Goal: Information Seeking & Learning: Learn about a topic

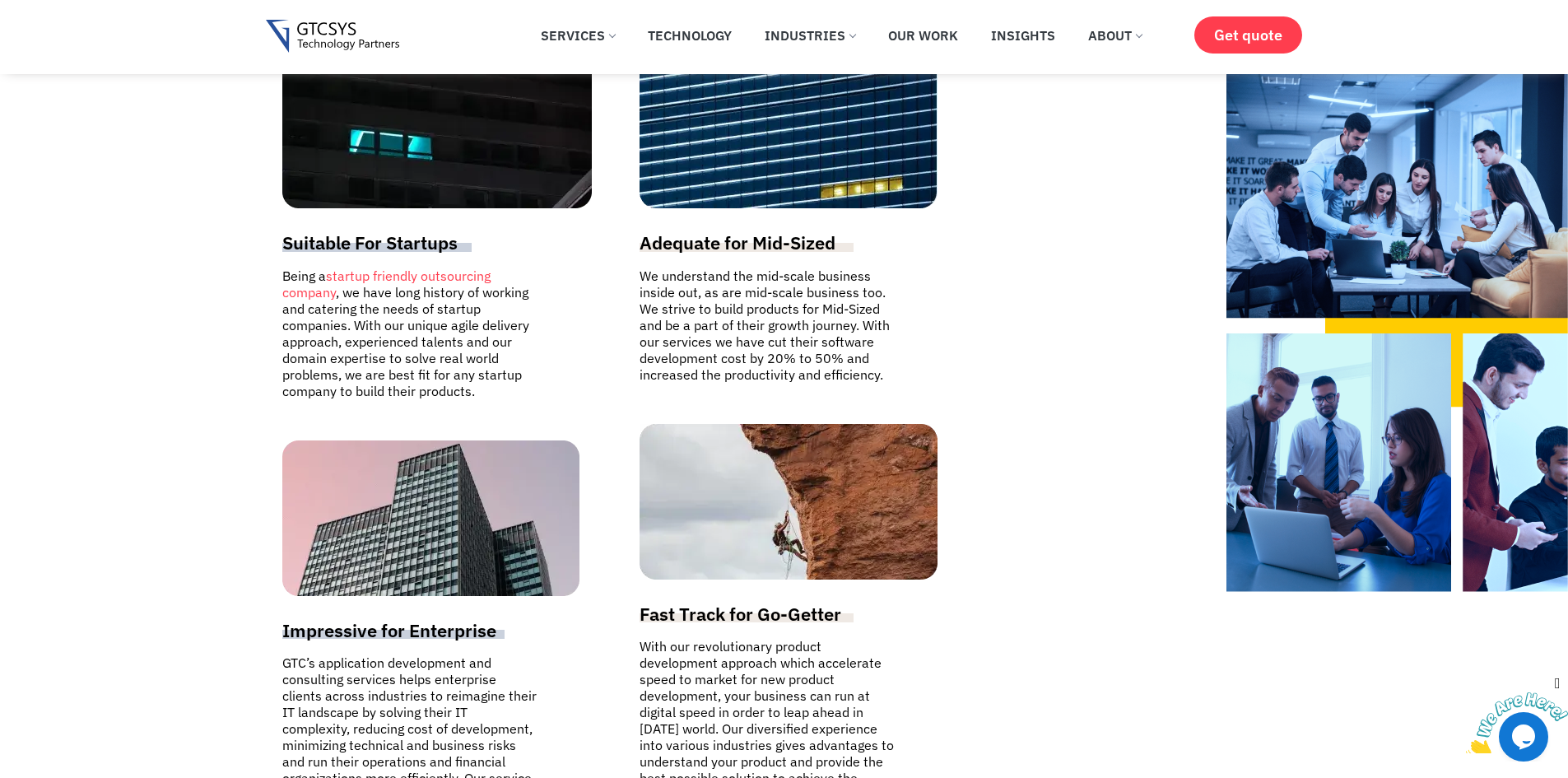
scroll to position [4279, 0]
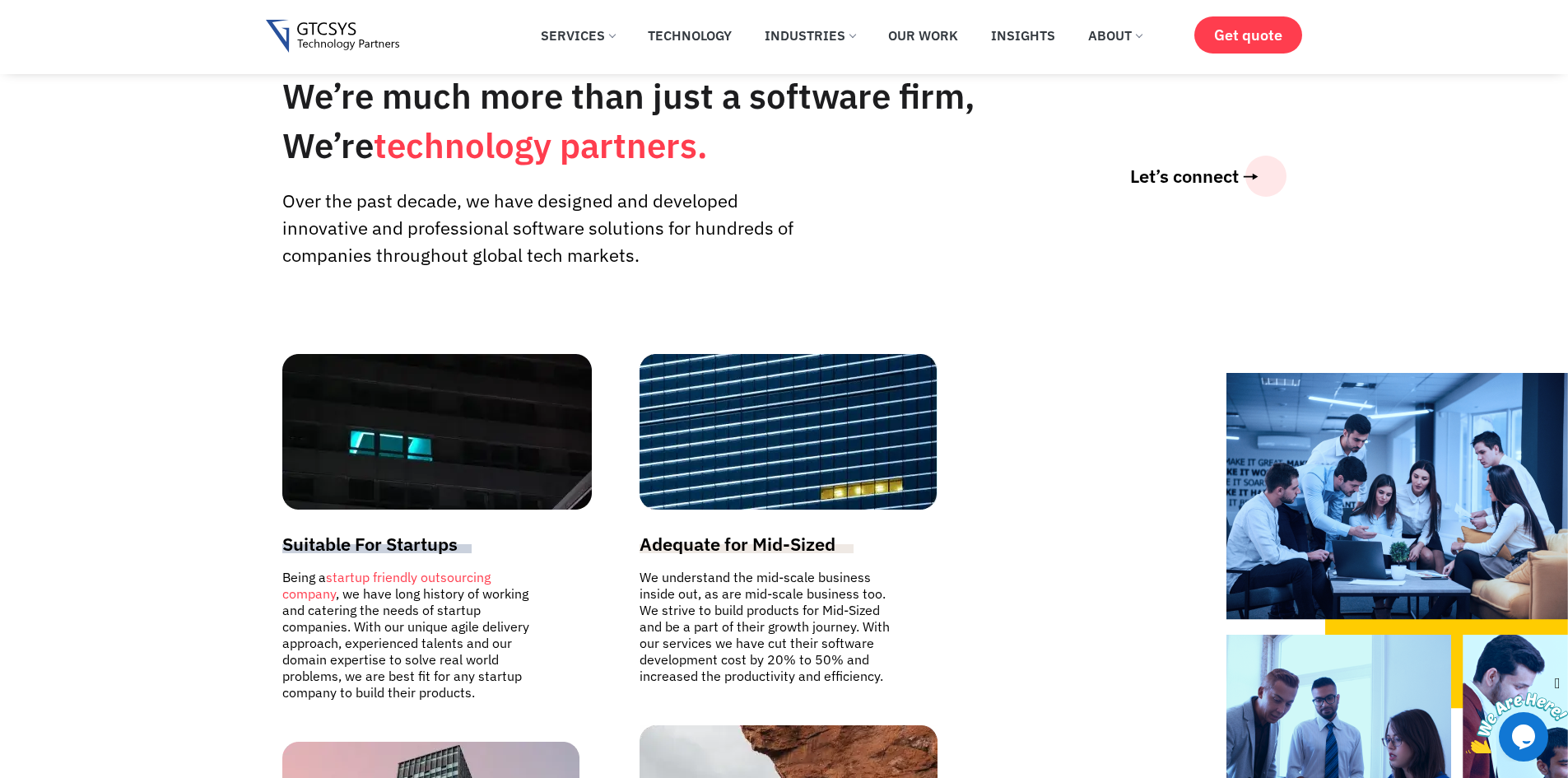
drag, startPoint x: 1433, startPoint y: 436, endPoint x: 1153, endPoint y: 450, distance: 280.3
click at [1193, 451] on section "We’re much more than just a software firm, We’re technology partners. Over the …" at bounding box center [784, 596] width 1568 height 1221
click at [1107, 494] on div "Suitable For Startups Being a startup friendly outsourcing company , we have lo…" at bounding box center [784, 737] width 1021 height 783
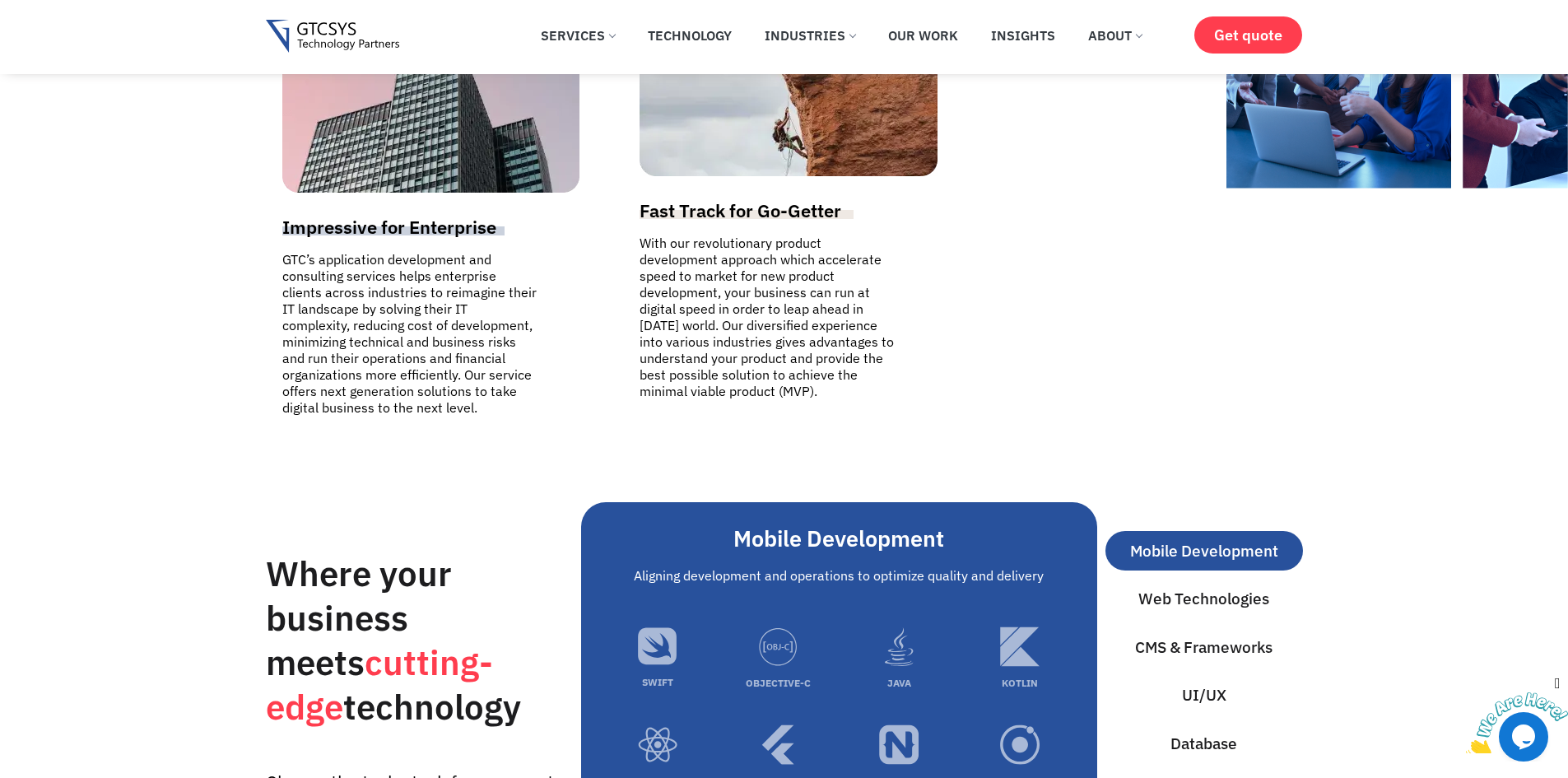
scroll to position [5266, 0]
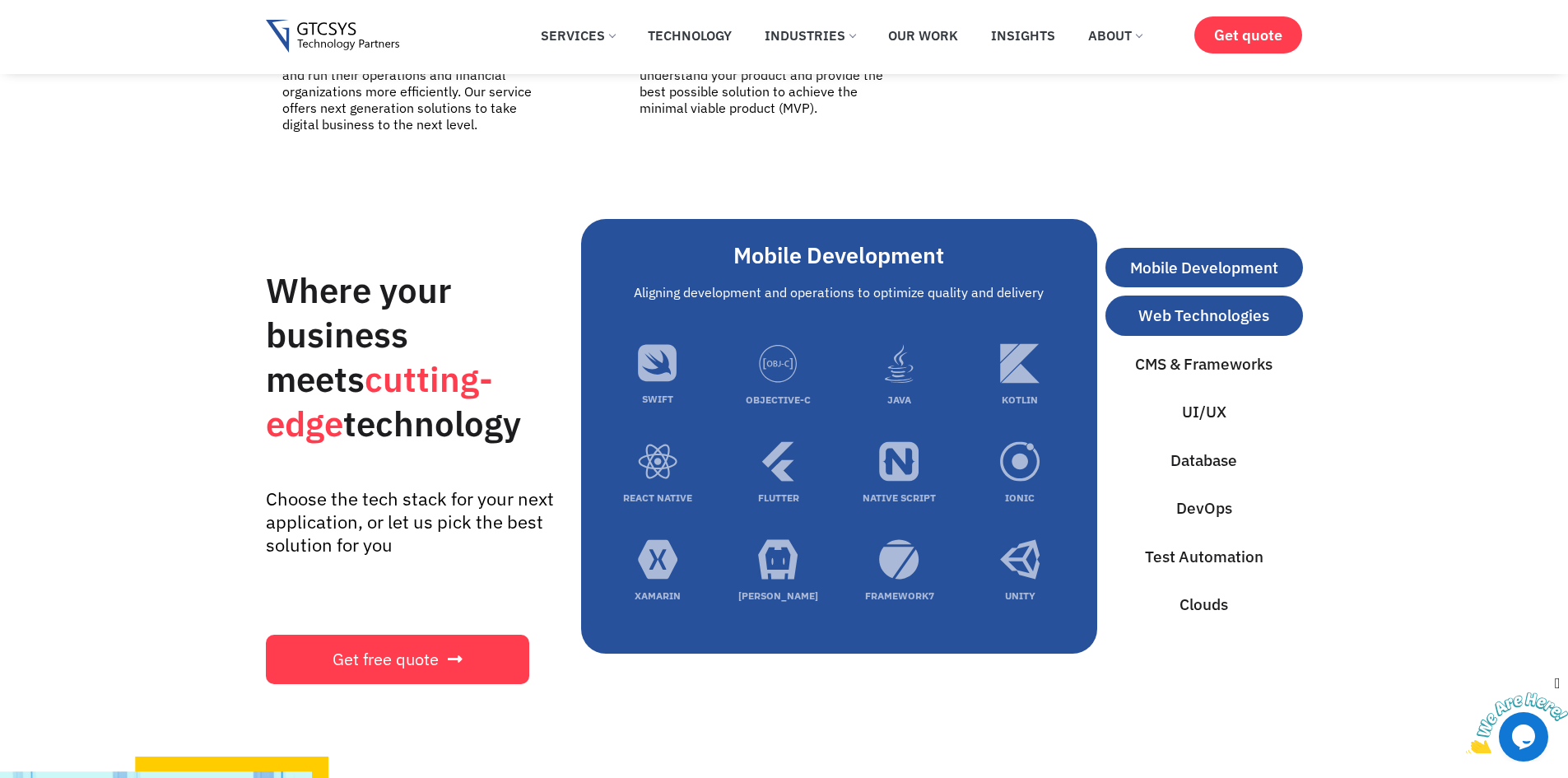
click at [1250, 304] on span "Web Technologies" at bounding box center [1204, 315] width 131 height 24
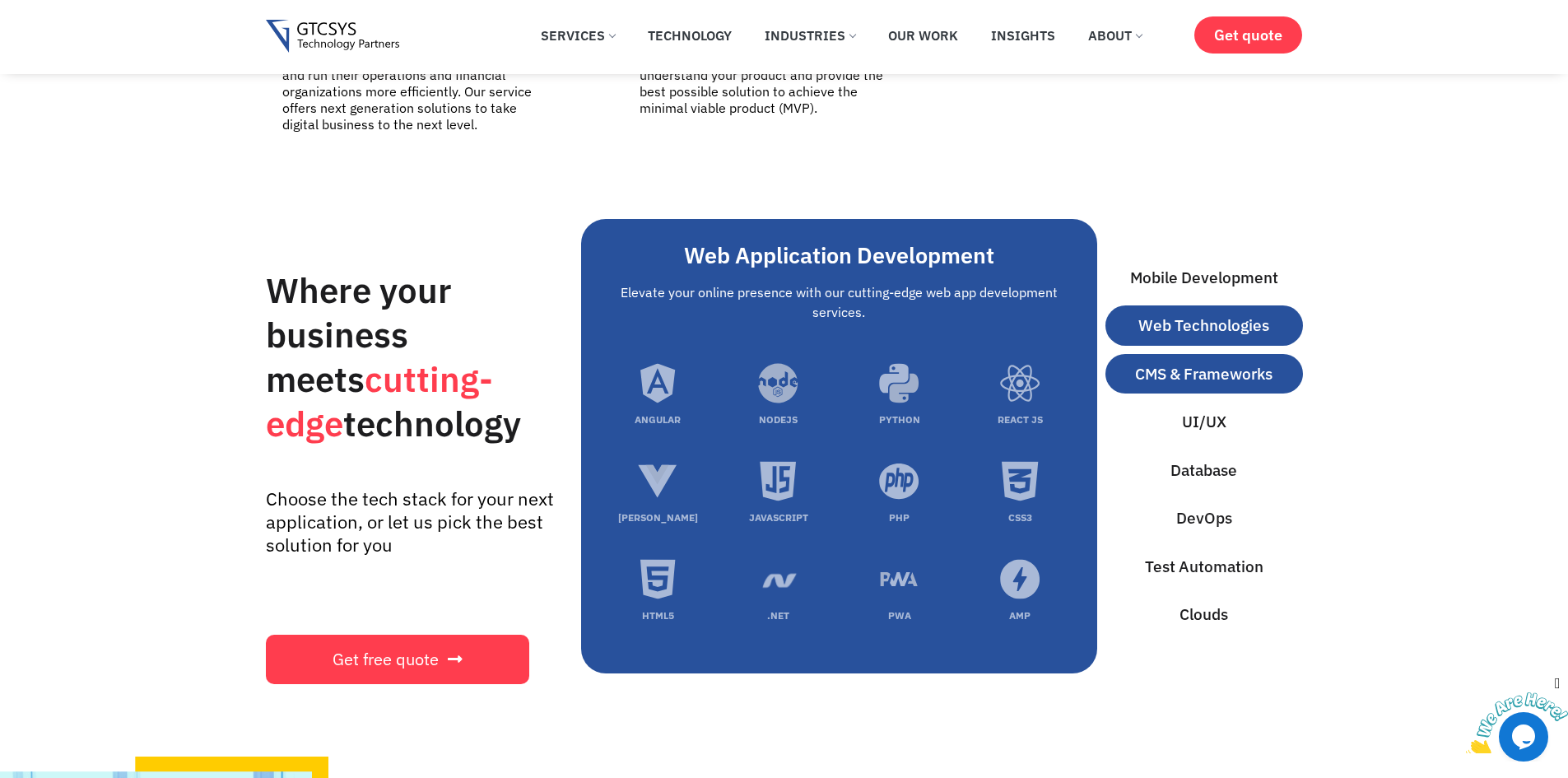
click at [1251, 362] on span "CMS & Frameworks" at bounding box center [1203, 374] width 137 height 24
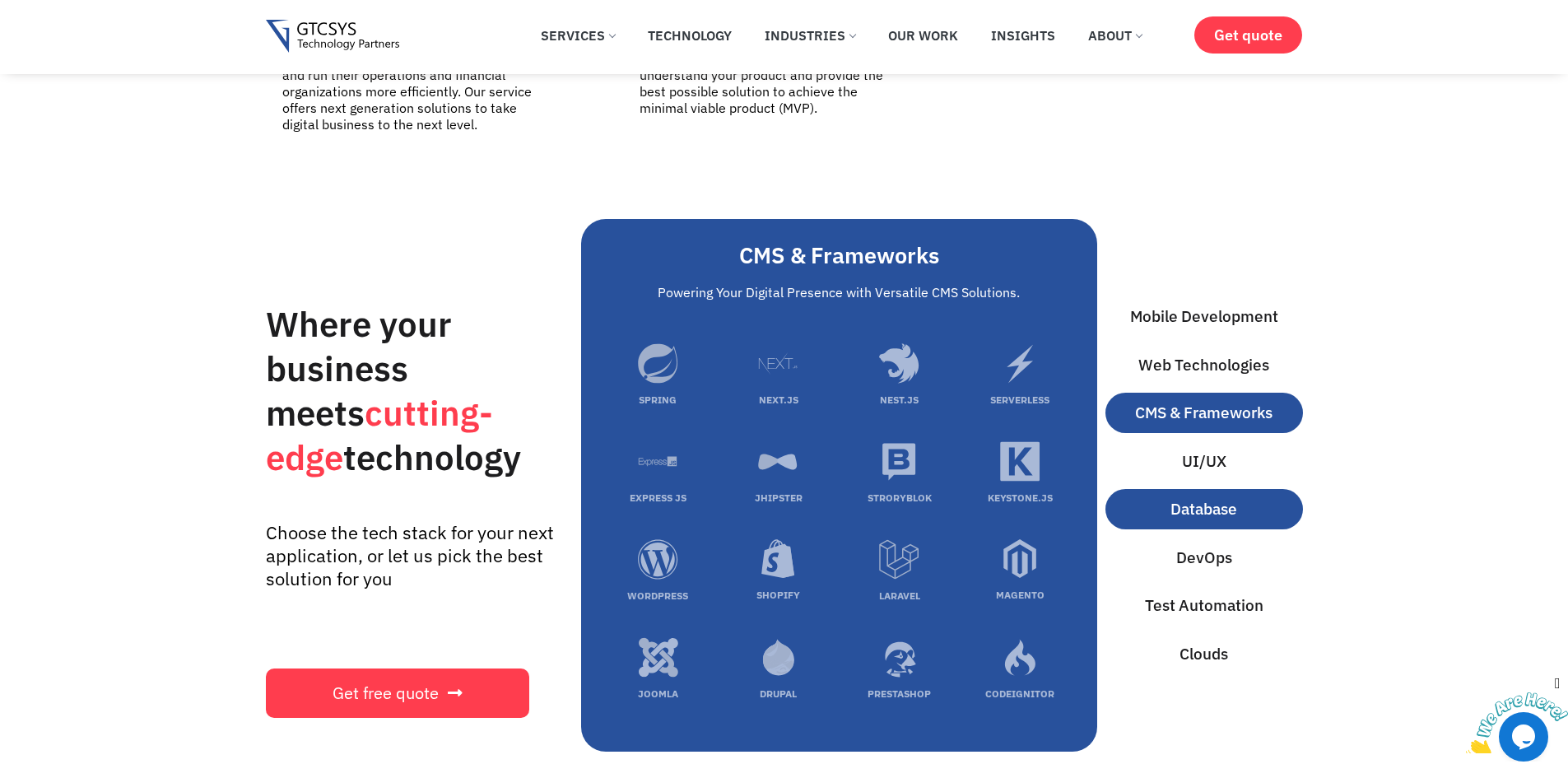
click at [1239, 441] on button "UI/UX" at bounding box center [1204, 461] width 198 height 40
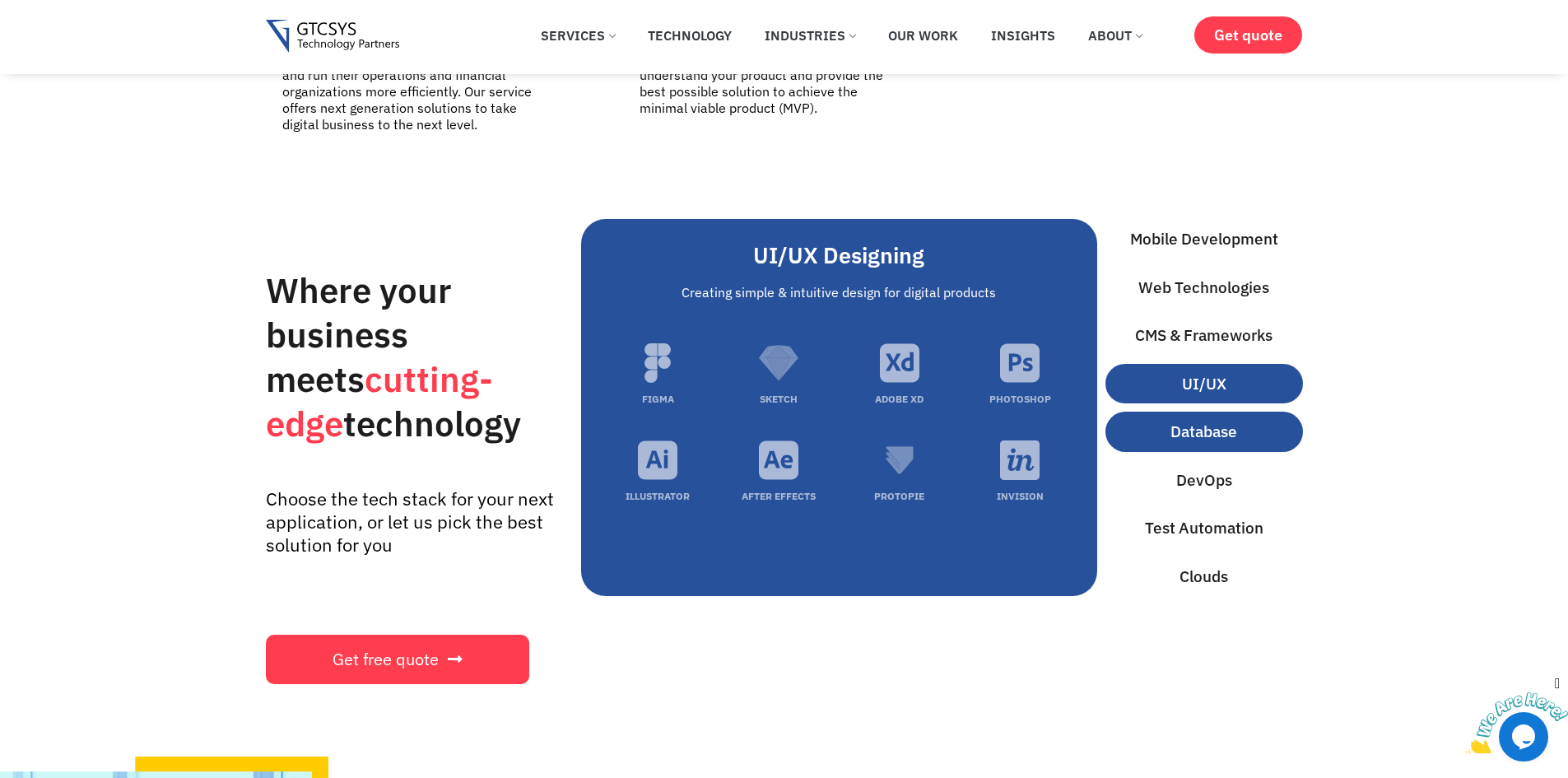
click at [1246, 417] on button "Database" at bounding box center [1204, 431] width 198 height 40
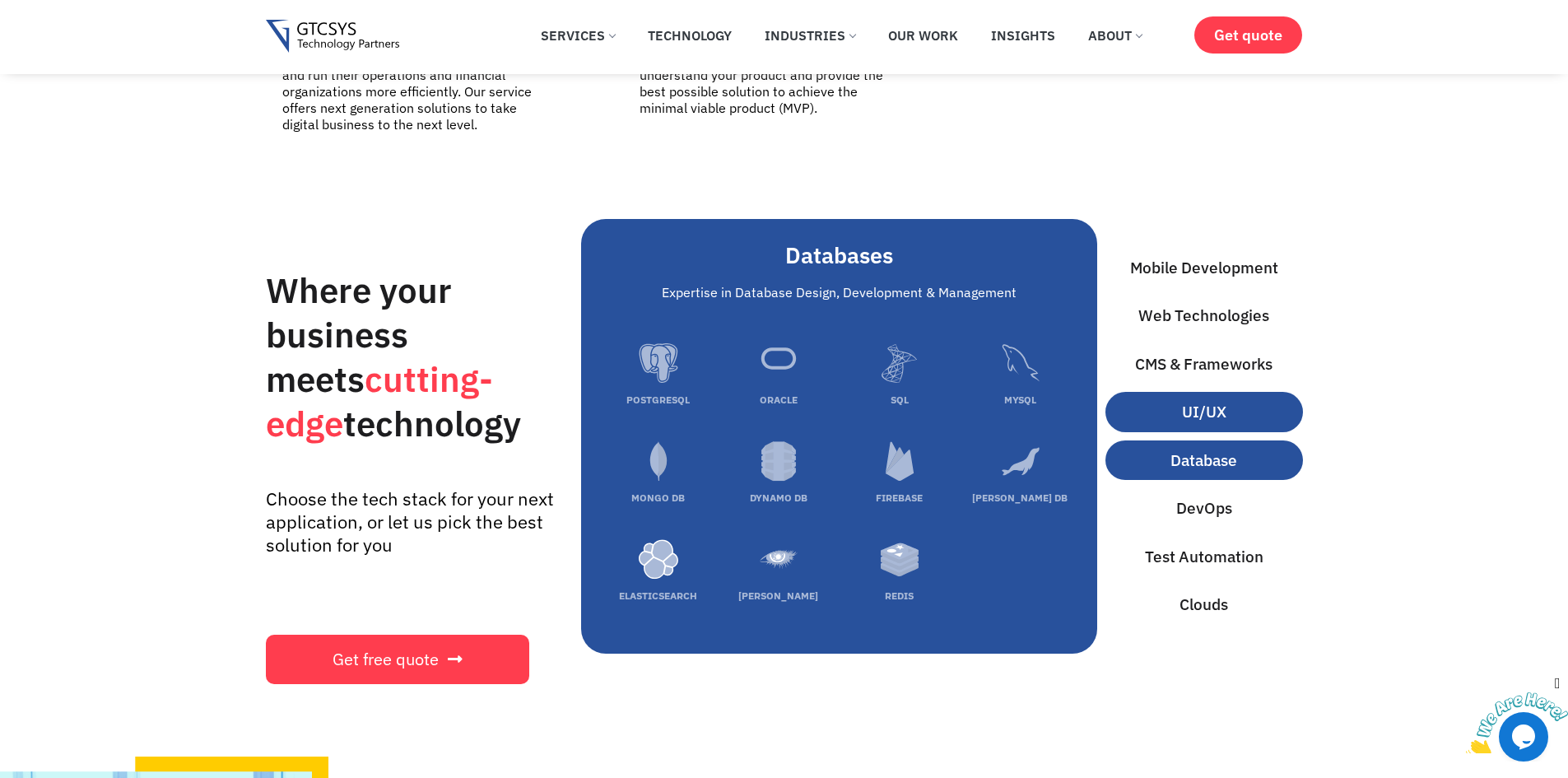
click at [1244, 391] on button "UI/UX" at bounding box center [1204, 411] width 198 height 40
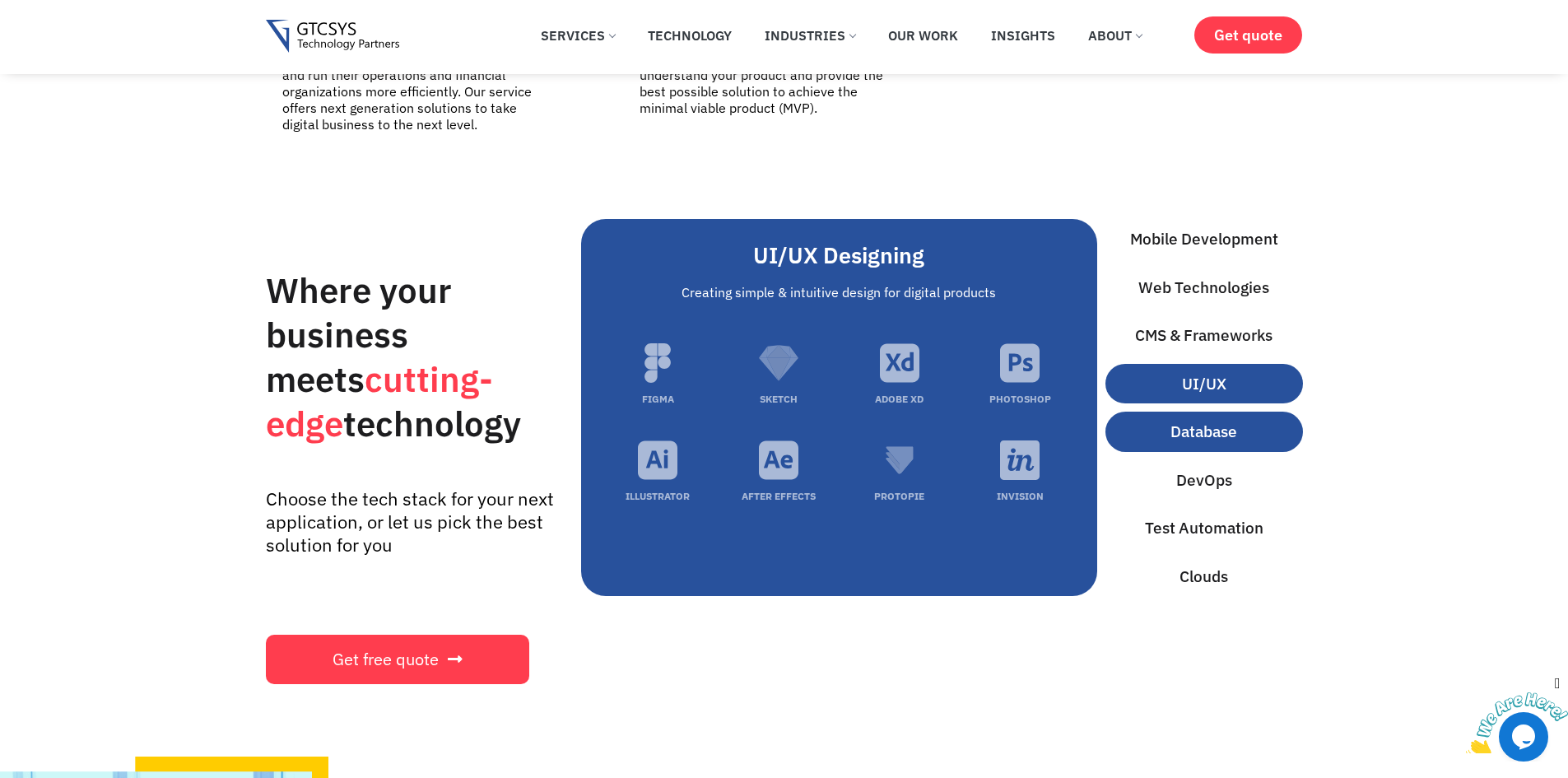
click at [1261, 423] on button "Database" at bounding box center [1204, 431] width 198 height 40
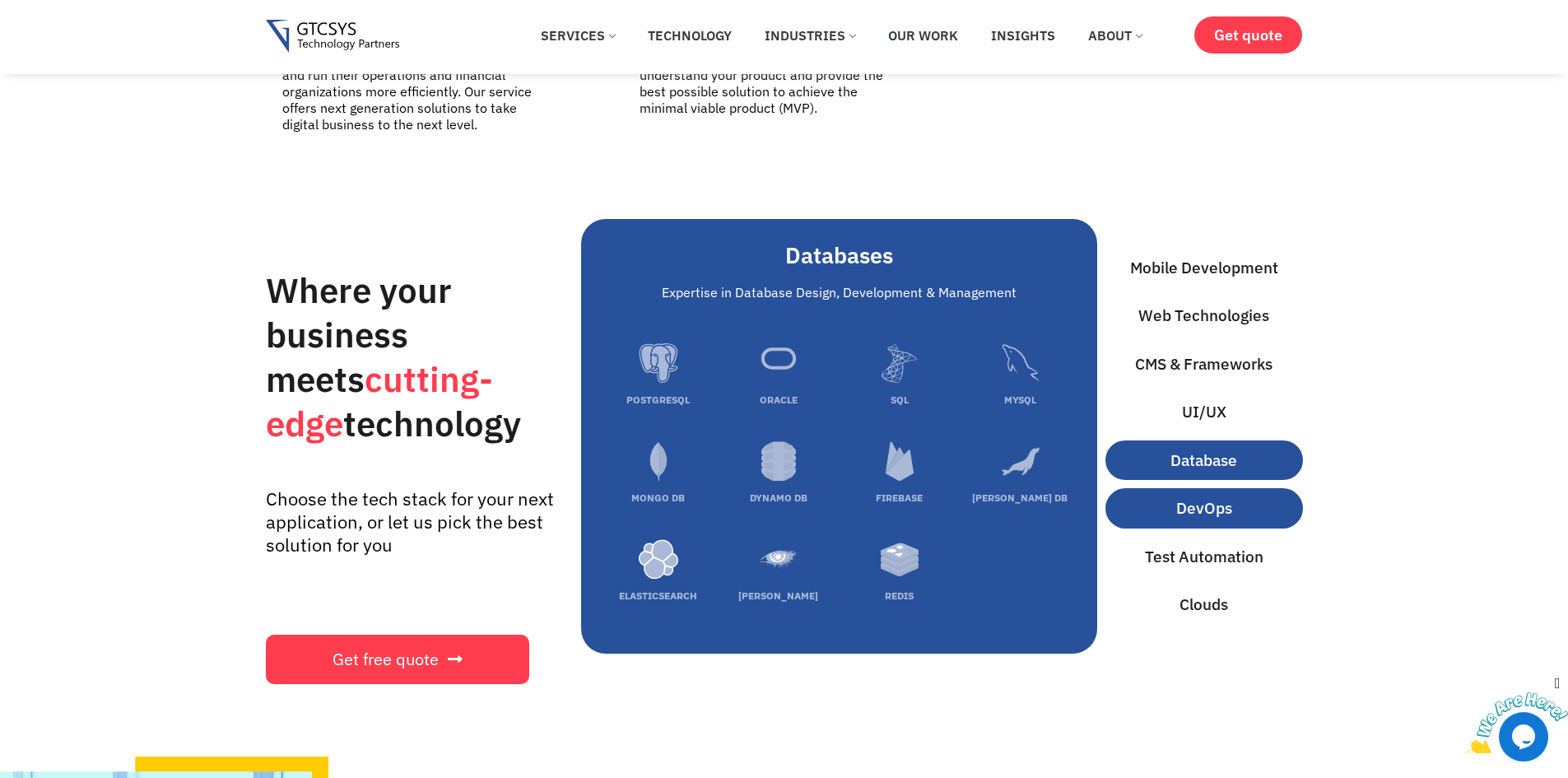
click at [1251, 488] on button "DevOps" at bounding box center [1204, 507] width 198 height 40
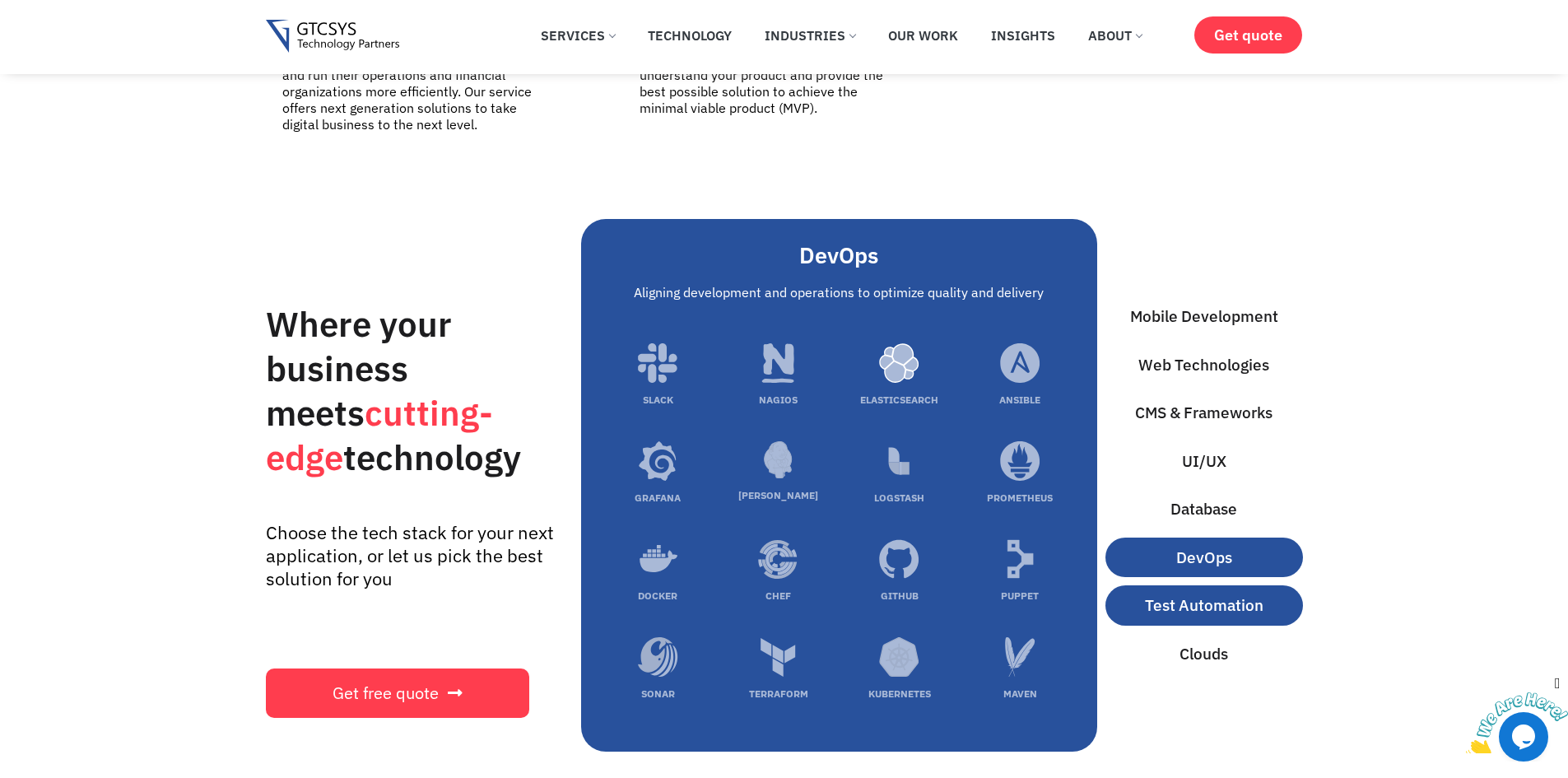
click at [1248, 593] on span "Test Automation" at bounding box center [1204, 605] width 119 height 24
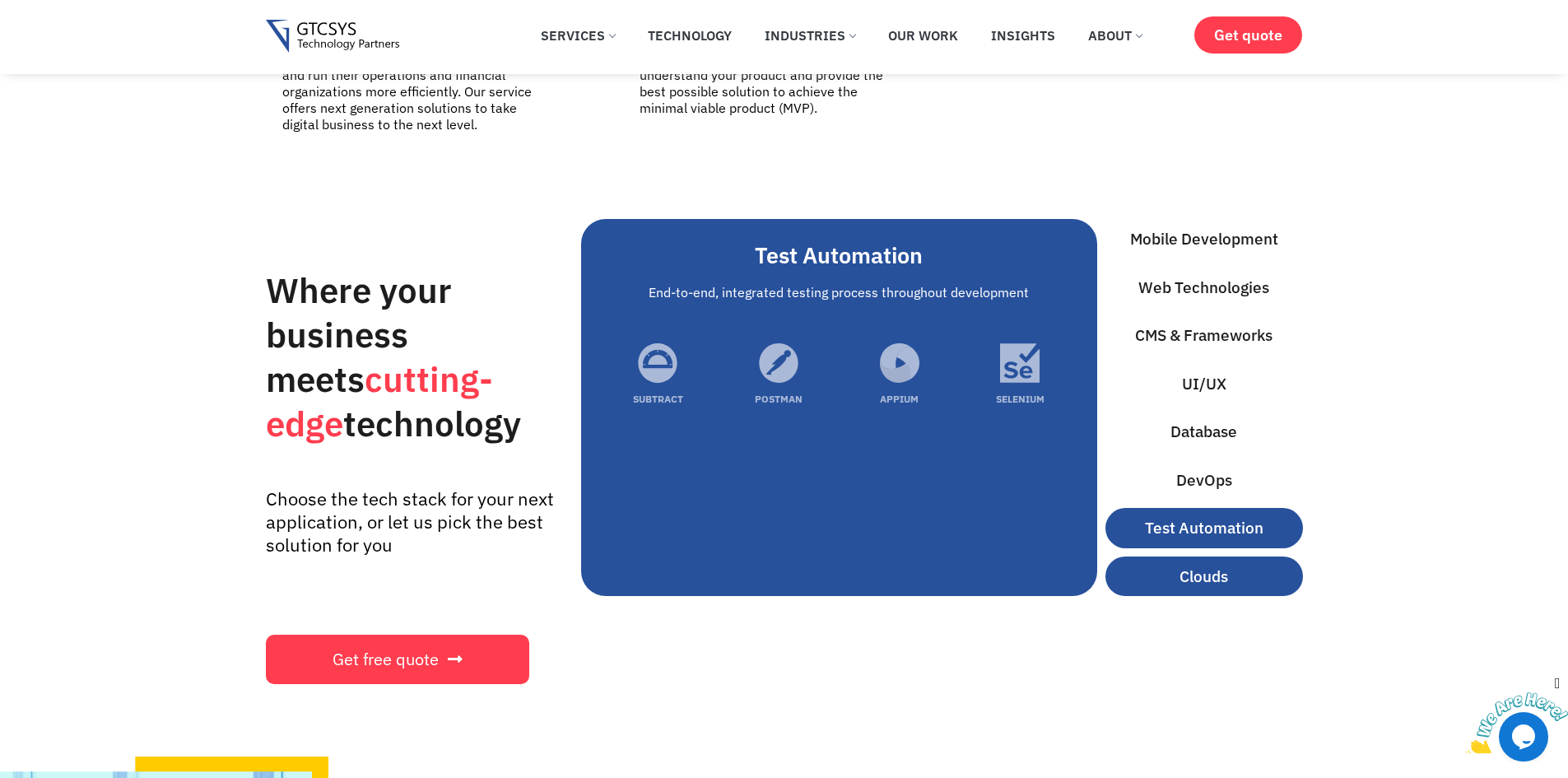
click at [1232, 556] on button "Clouds" at bounding box center [1204, 575] width 198 height 40
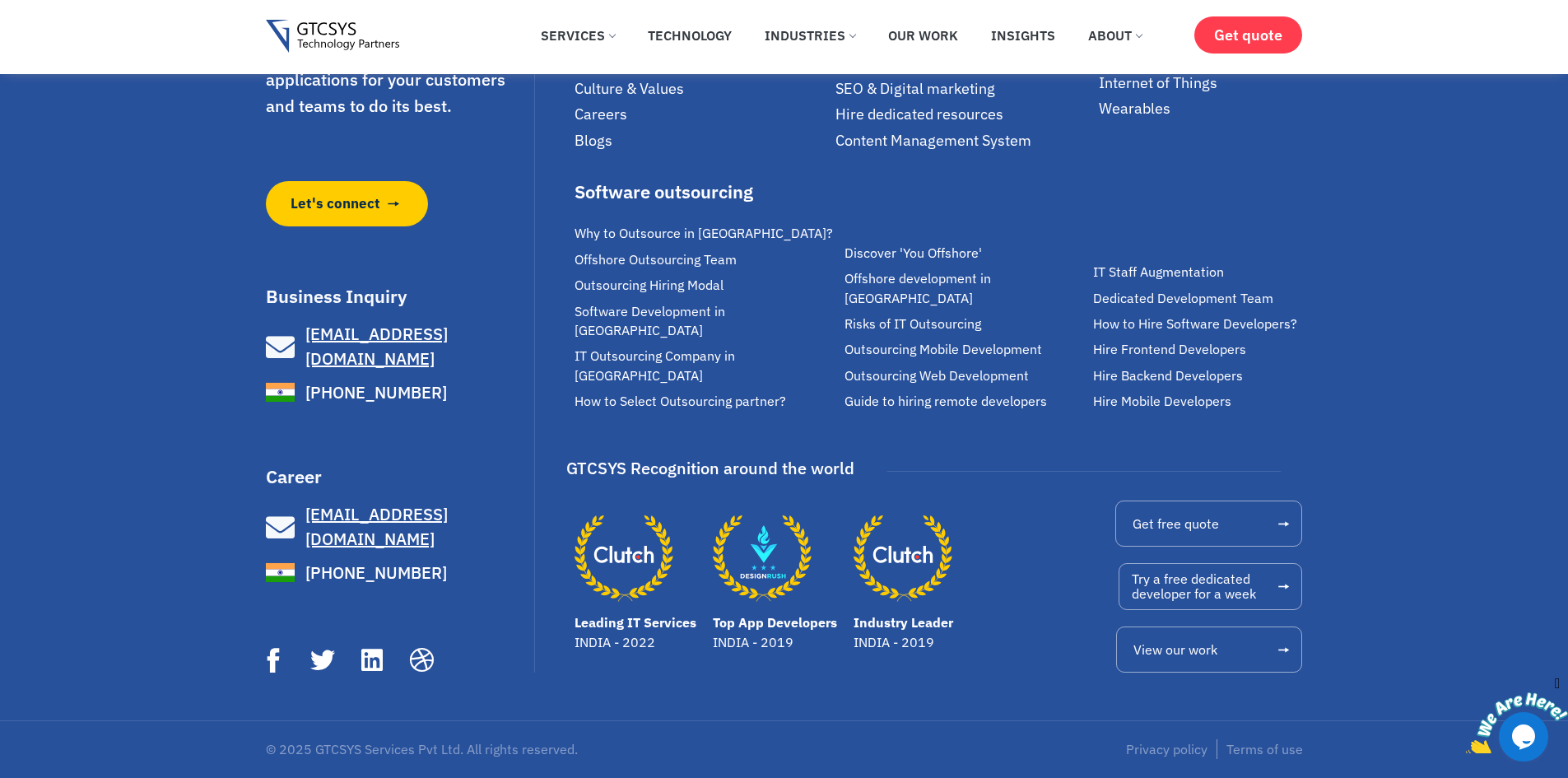
scroll to position [11510, 0]
click at [1560, 685] on icon "Close" at bounding box center [1556, 684] width 15 height 18
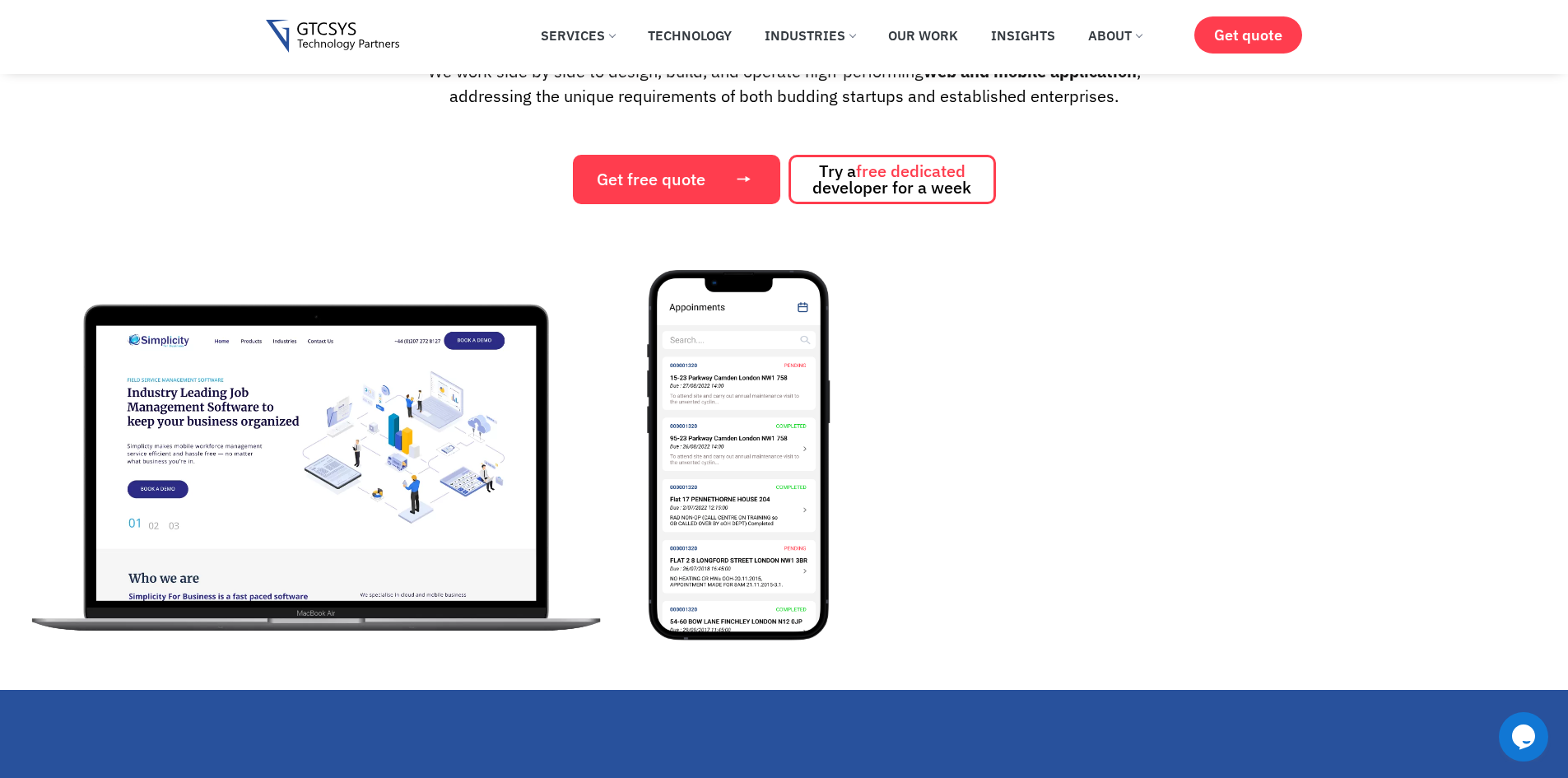
scroll to position [247, 0]
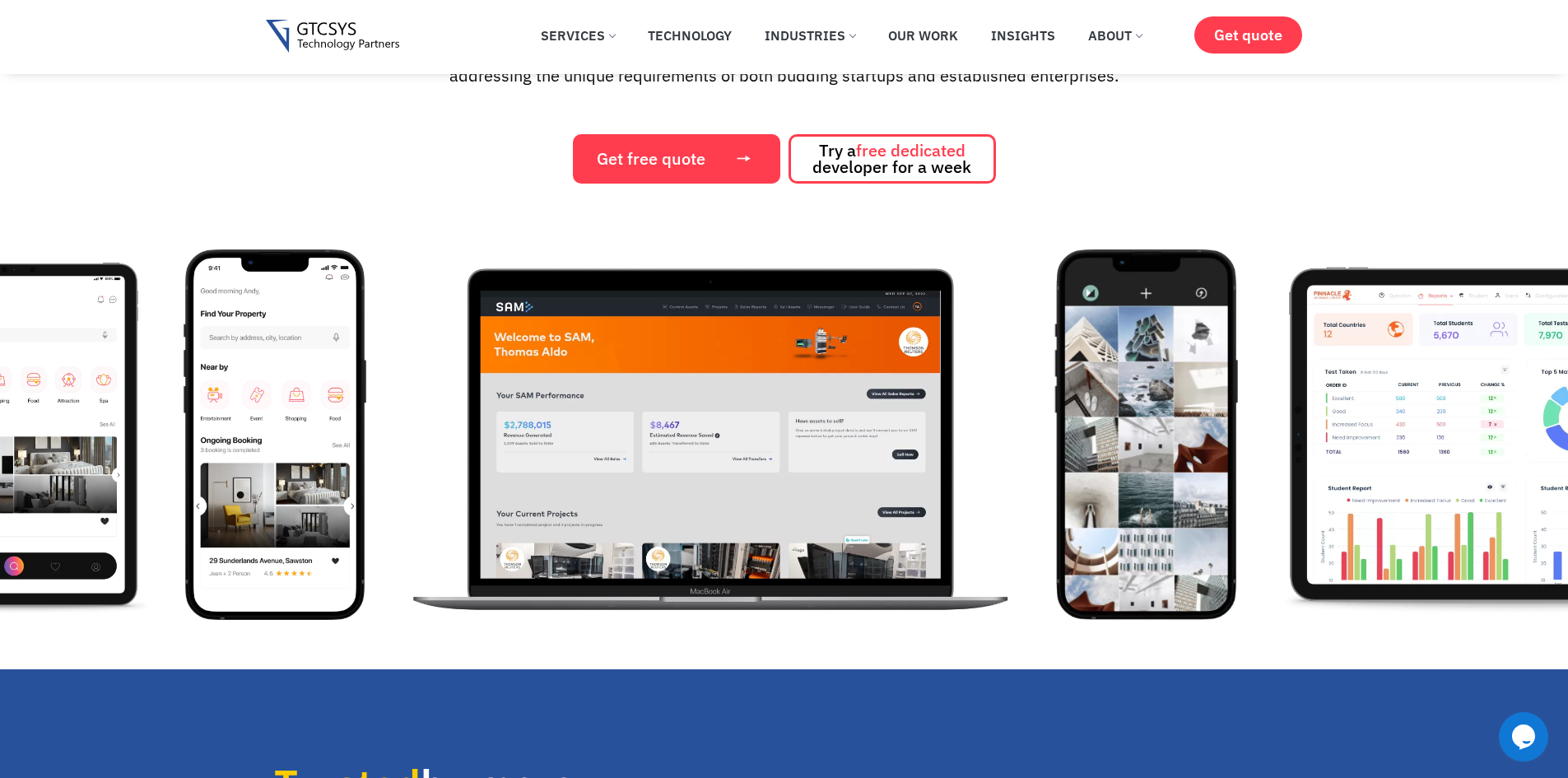
click at [0, 598] on img "8 / 12" at bounding box center [13, 434] width 275 height 370
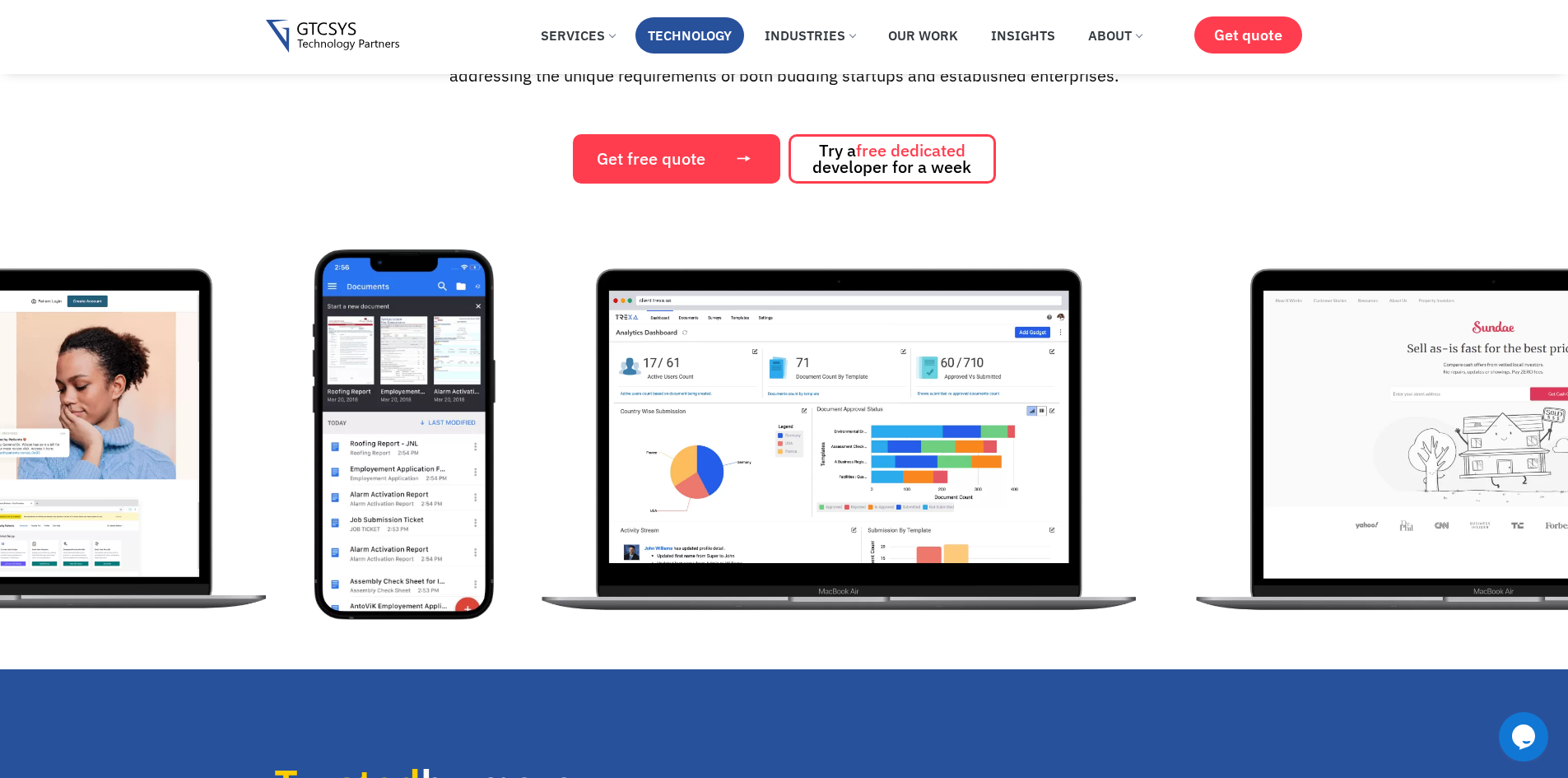
click at [694, 32] on link "Technology" at bounding box center [690, 35] width 109 height 36
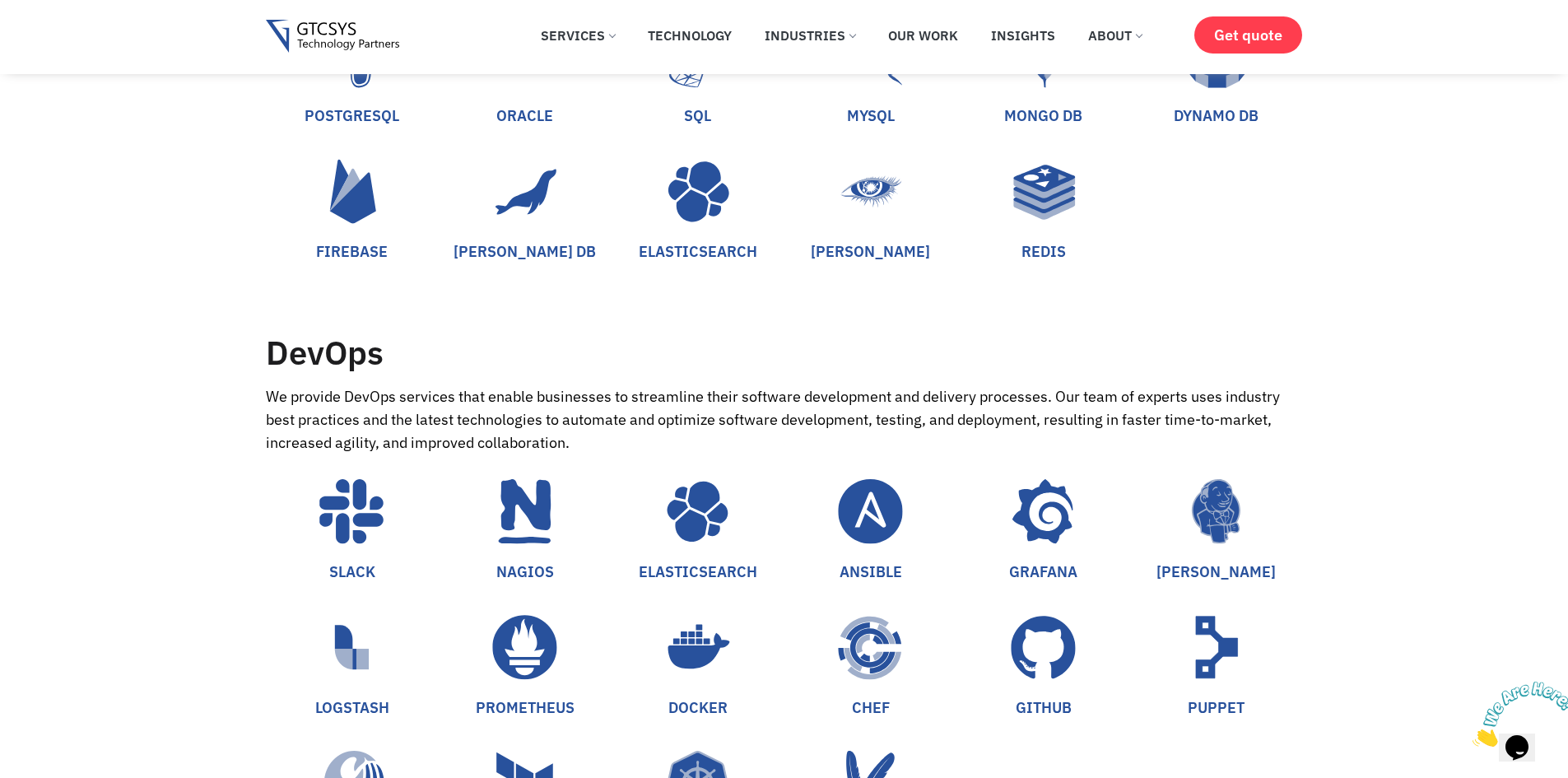
scroll to position [3703, 0]
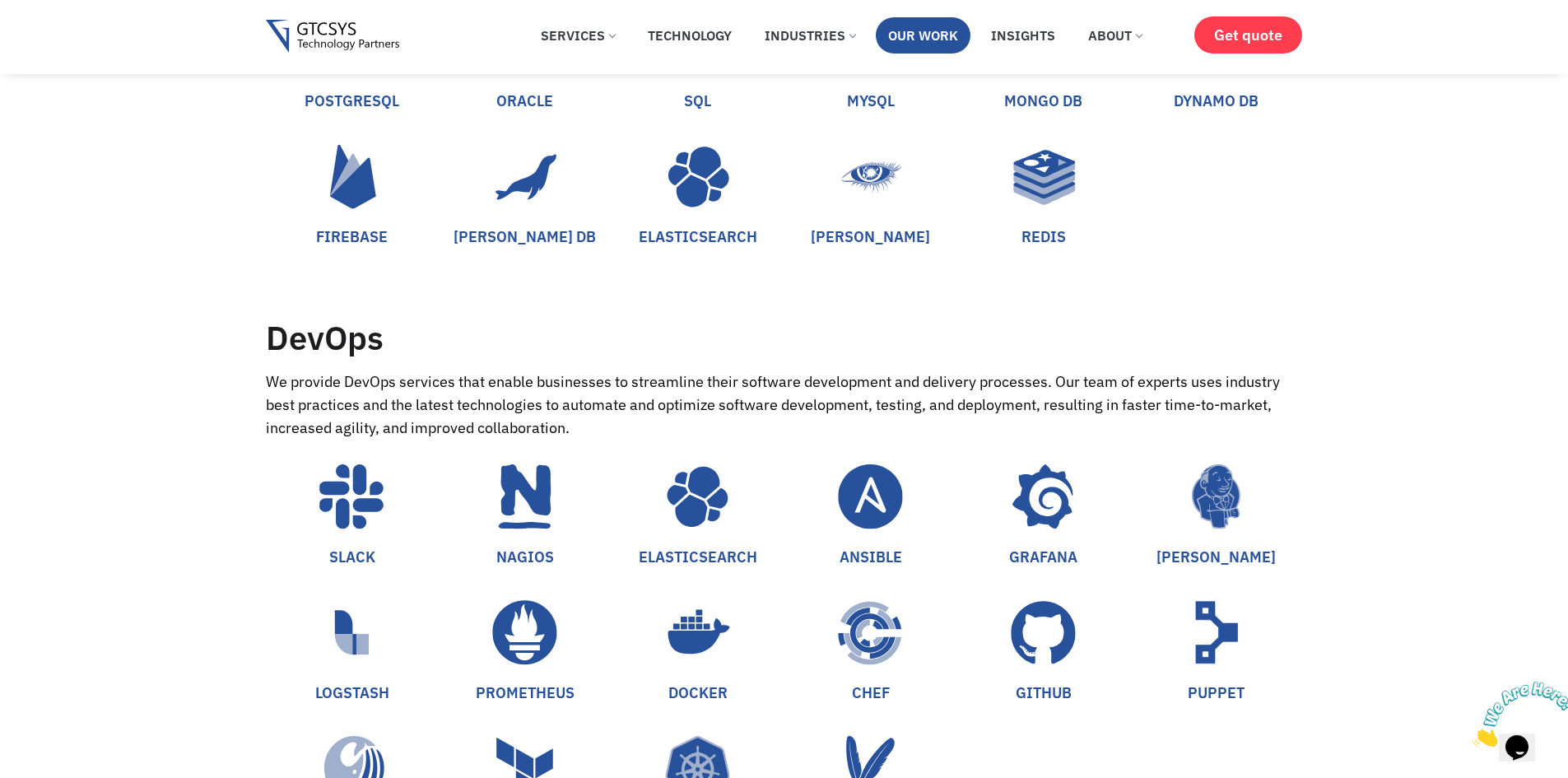
click at [906, 25] on link "Our Work" at bounding box center [922, 35] width 94 height 36
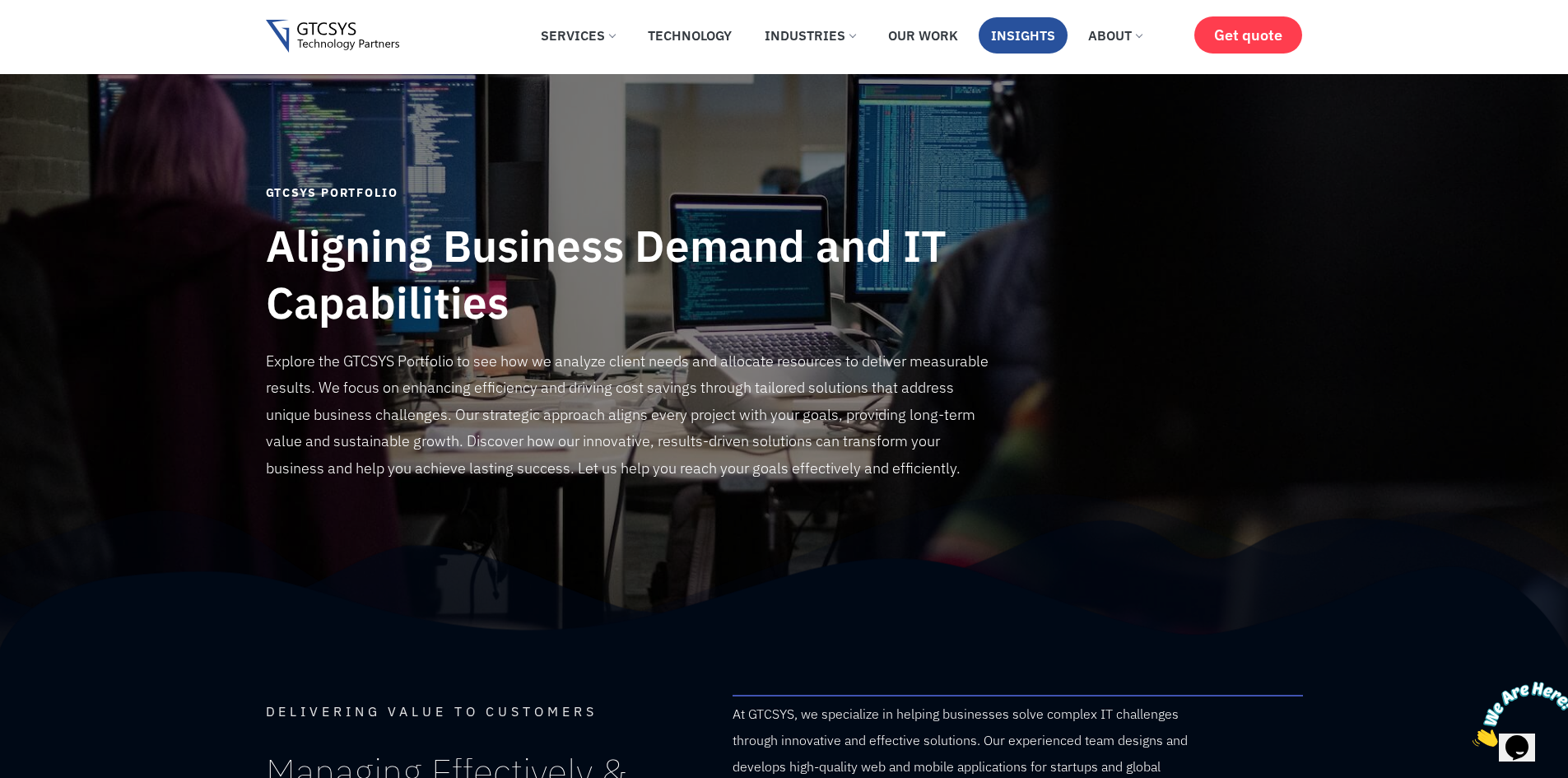
click at [1041, 43] on link "Insights" at bounding box center [1023, 35] width 89 height 36
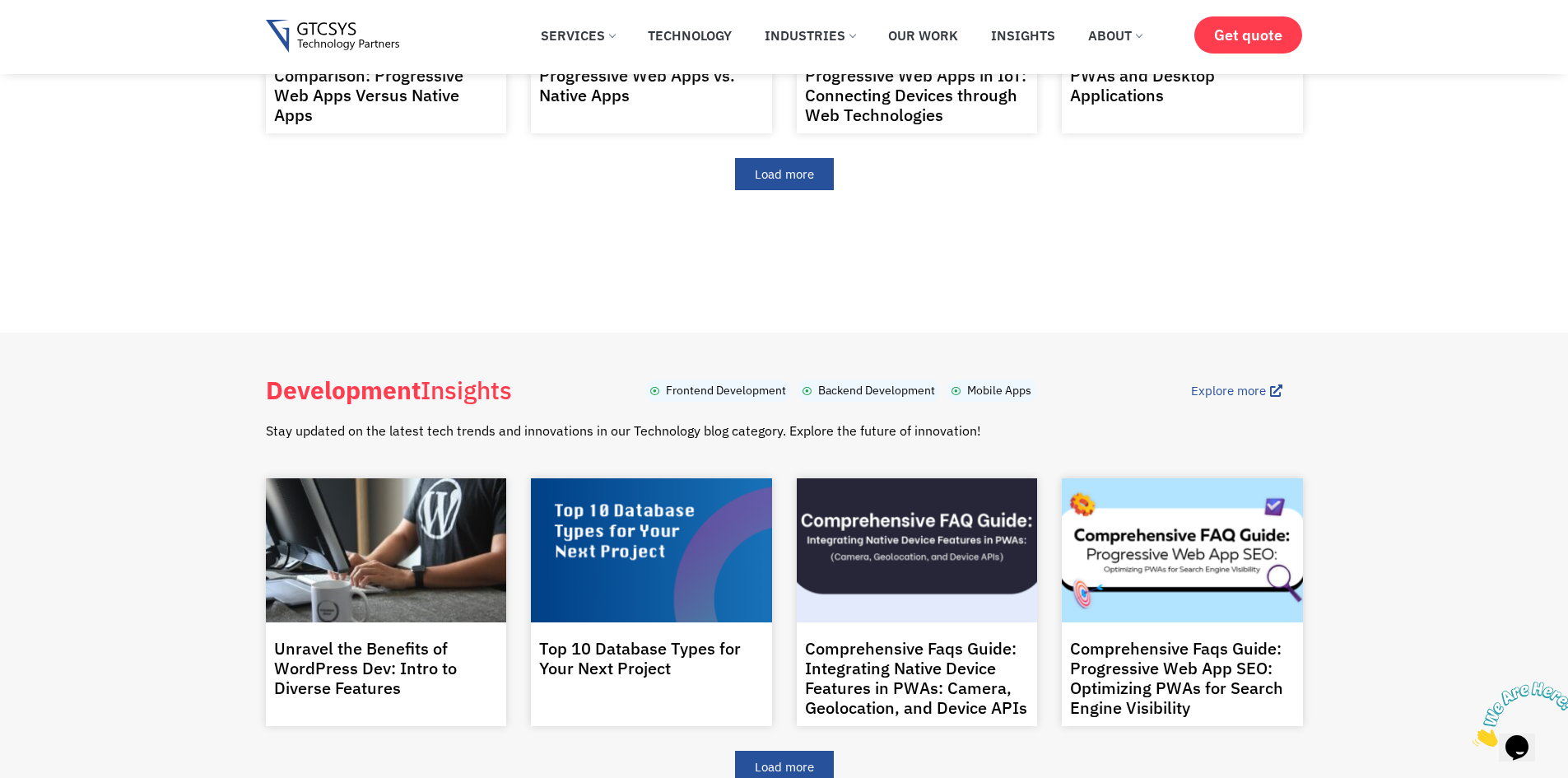
scroll to position [1070, 0]
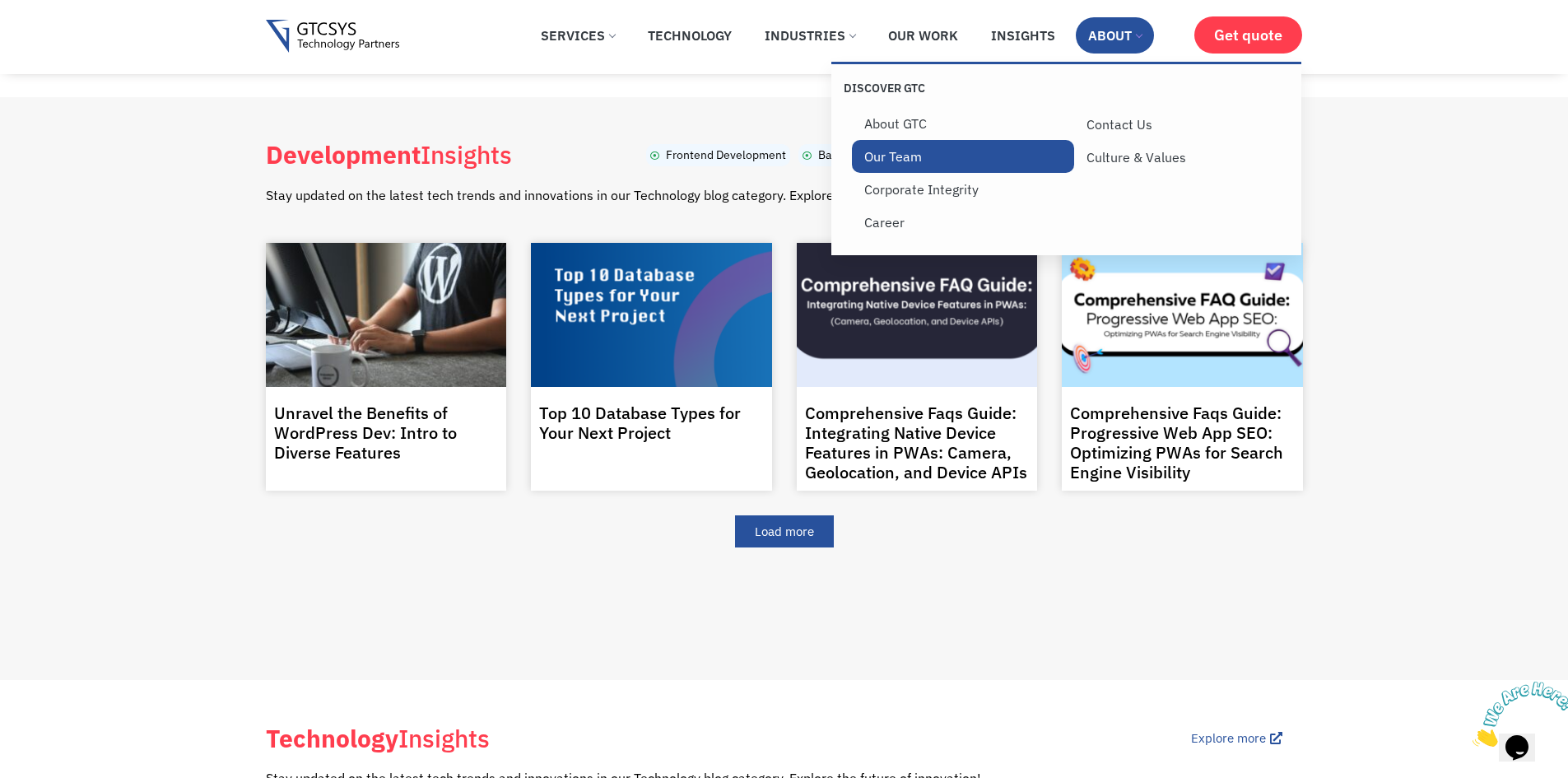
click at [953, 162] on link "Our Team" at bounding box center [963, 157] width 223 height 33
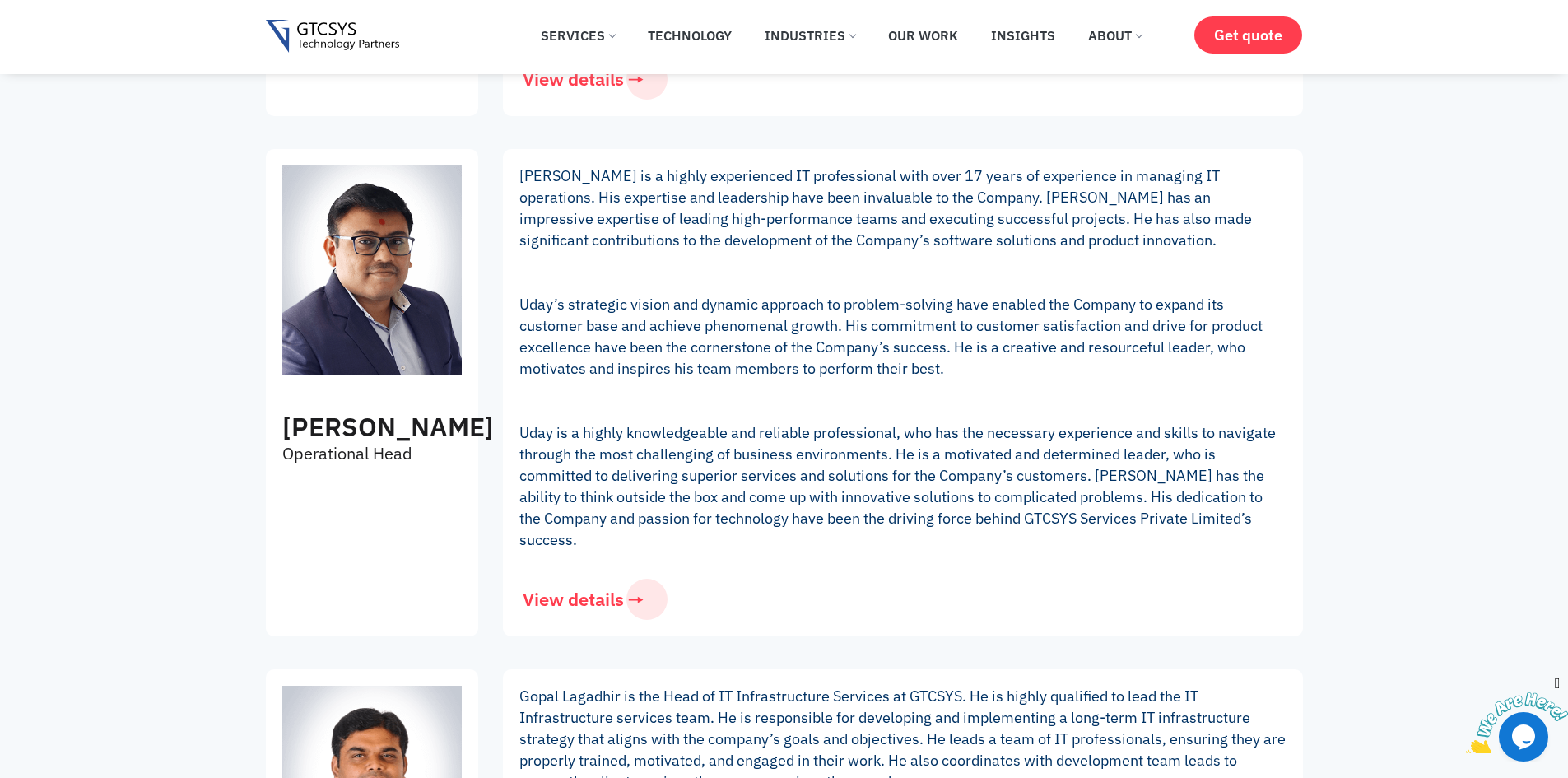
scroll to position [823, 0]
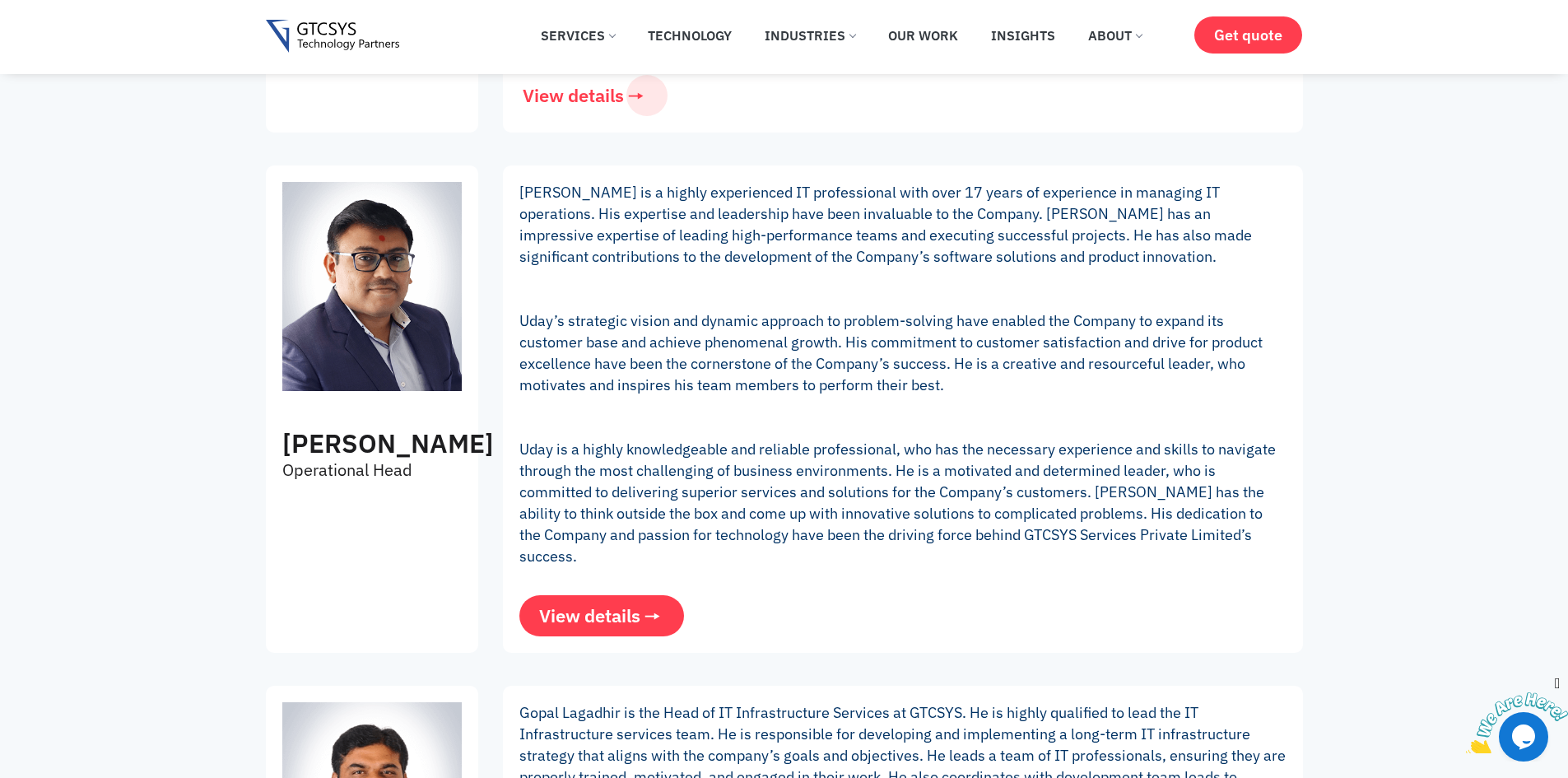
click at [635, 607] on span "View details" at bounding box center [590, 615] width 101 height 19
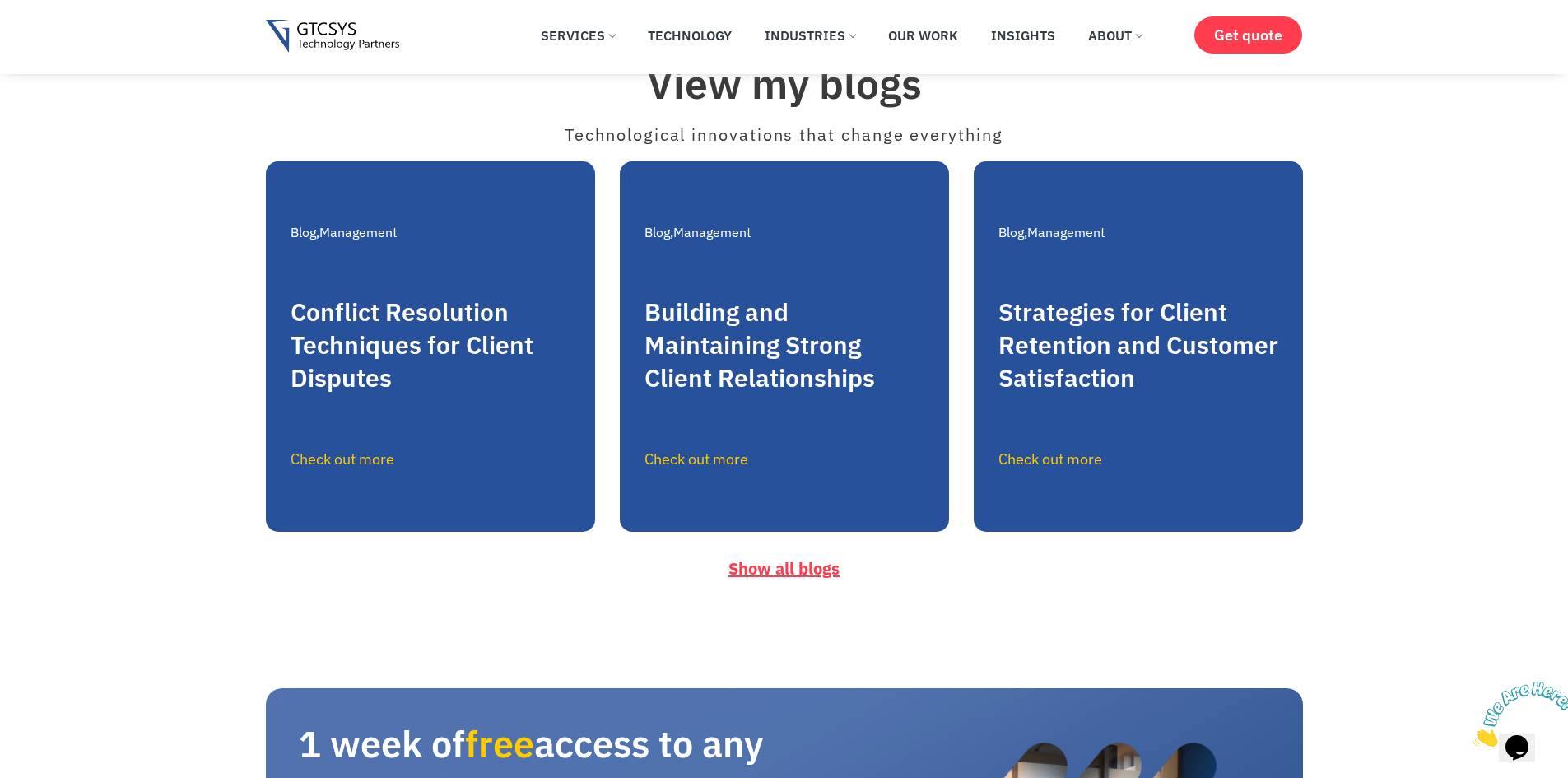
scroll to position [3291, 0]
